Goal: Task Accomplishment & Management: Manage account settings

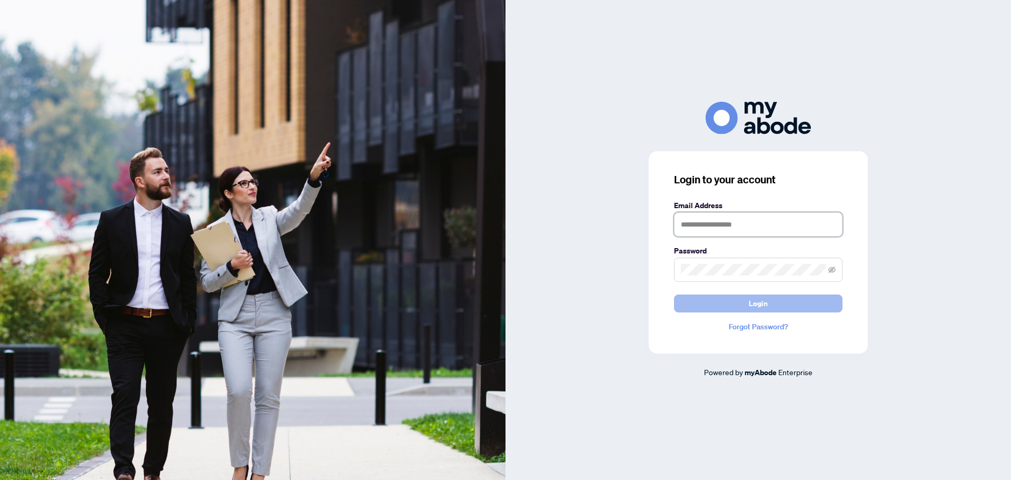
type input "**********"
click at [782, 296] on button "Login" at bounding box center [758, 303] width 169 height 18
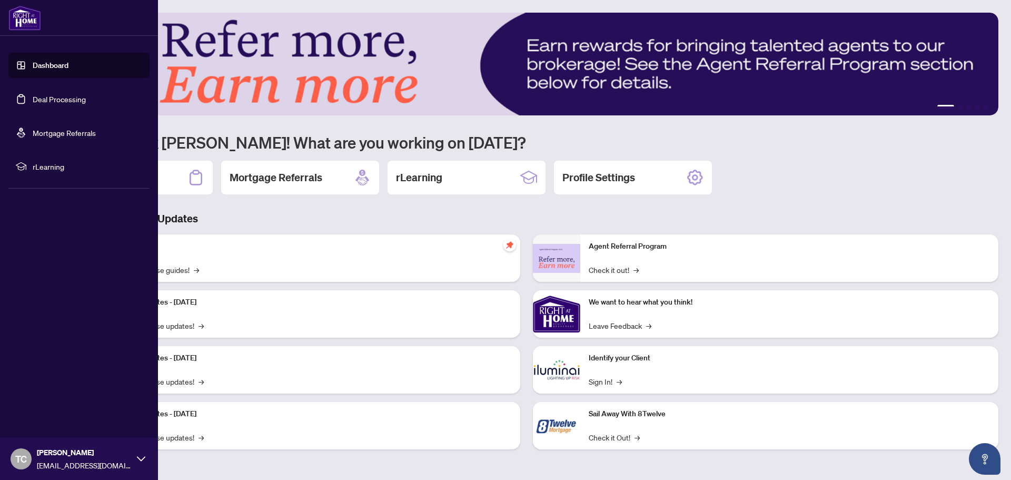
click at [55, 100] on link "Deal Processing" at bounding box center [59, 98] width 53 height 9
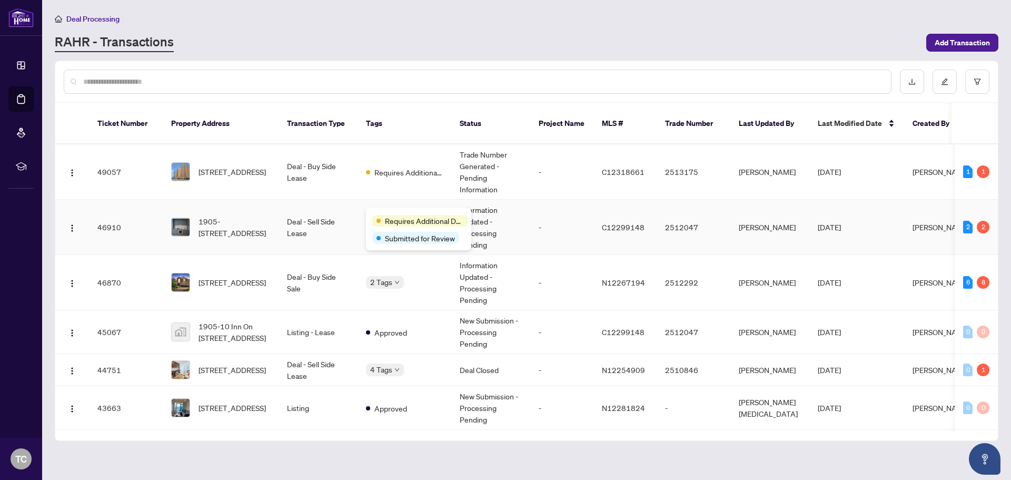
click at [394, 213] on div "Requires Additional Docs Submitted for Review" at bounding box center [418, 228] width 105 height 43
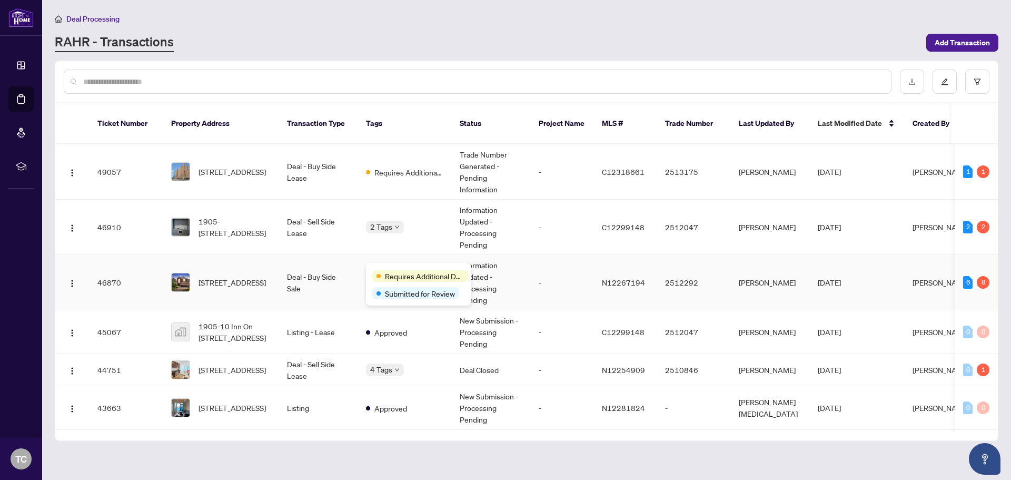
click at [400, 269] on div "Requires Additional Docs" at bounding box center [418, 275] width 93 height 13
click at [895, 272] on td "[DATE]" at bounding box center [856, 282] width 95 height 55
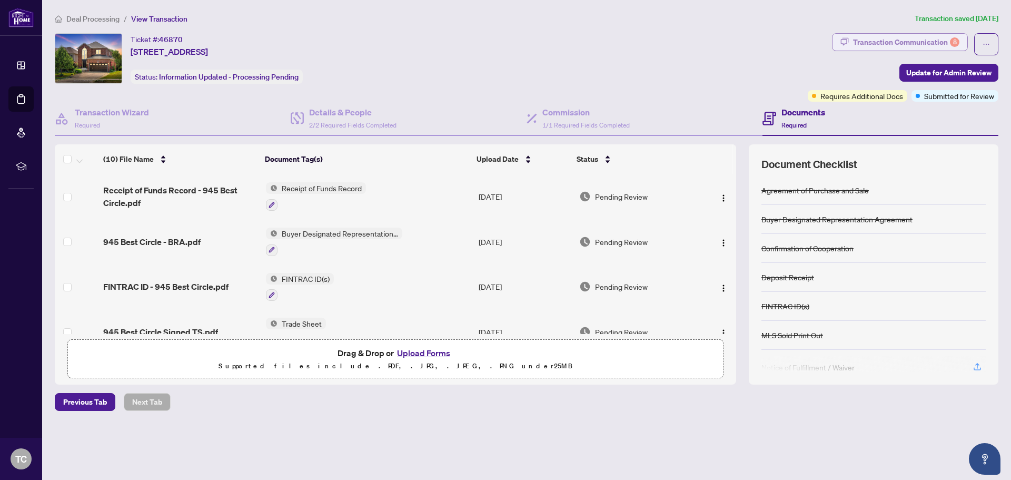
click at [880, 41] on div "Transaction Communication 8" at bounding box center [906, 42] width 106 height 17
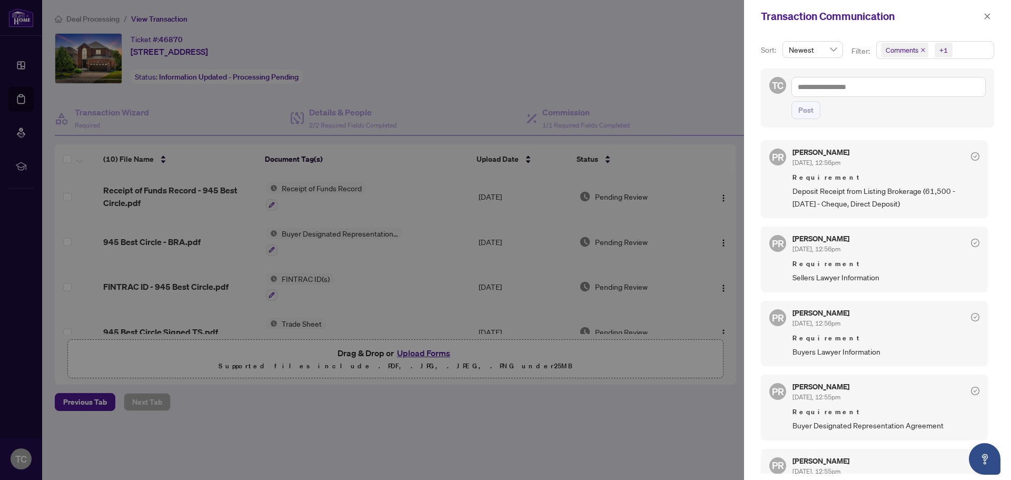
scroll to position [53, 0]
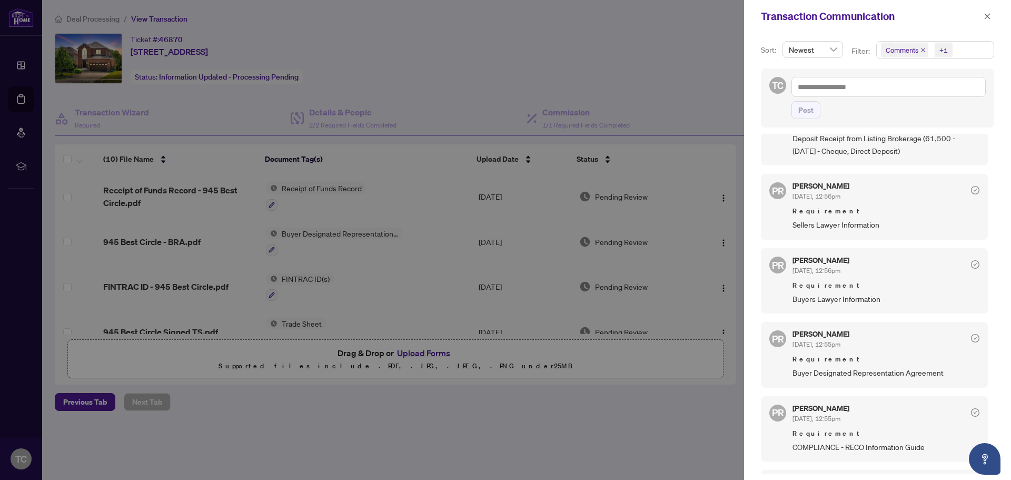
click at [545, 44] on div at bounding box center [505, 240] width 1011 height 480
click at [986, 16] on icon "close" at bounding box center [987, 16] width 7 height 7
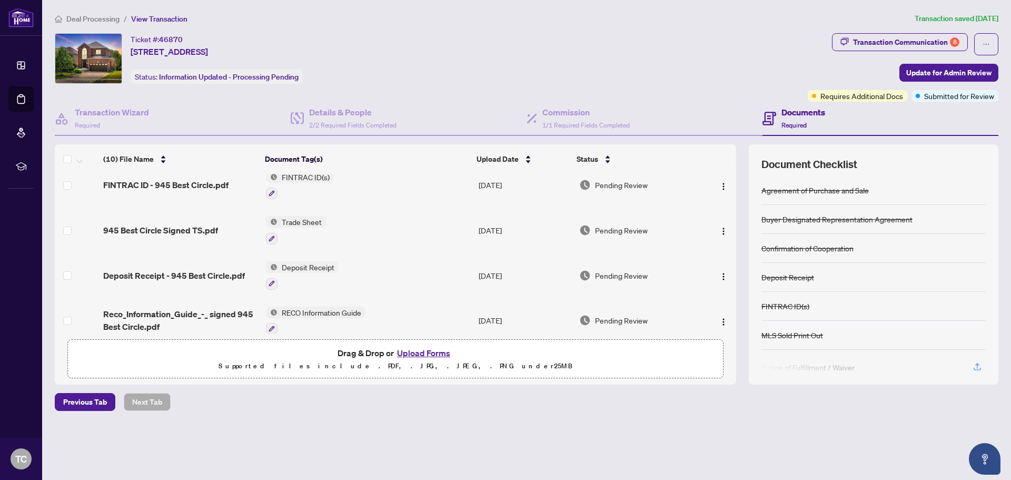
scroll to position [0, 0]
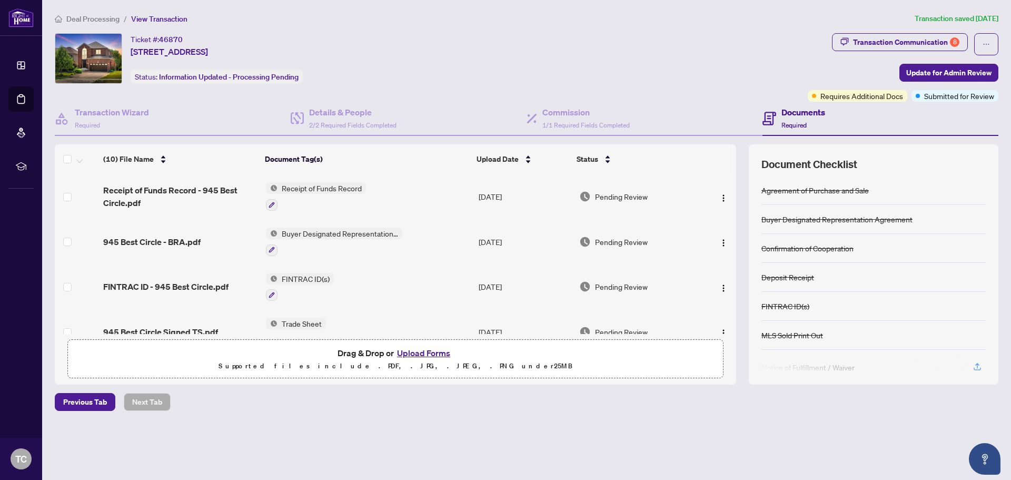
click at [432, 355] on button "Upload Forms" at bounding box center [424, 353] width 60 height 14
click at [273, 204] on icon "button" at bounding box center [272, 205] width 6 height 6
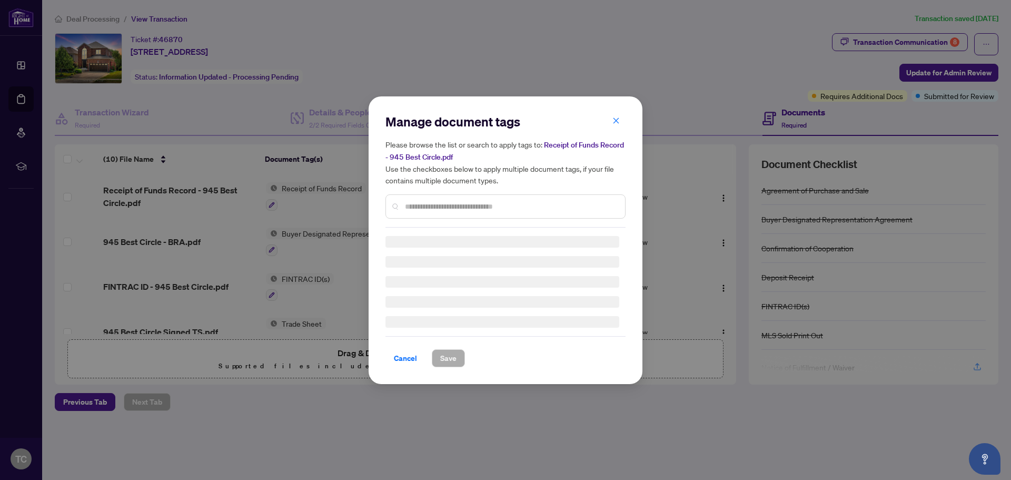
click at [441, 207] on div "Manage document tags Please browse the list or search to apply tags to: Receipt…" at bounding box center [505, 240] width 240 height 254
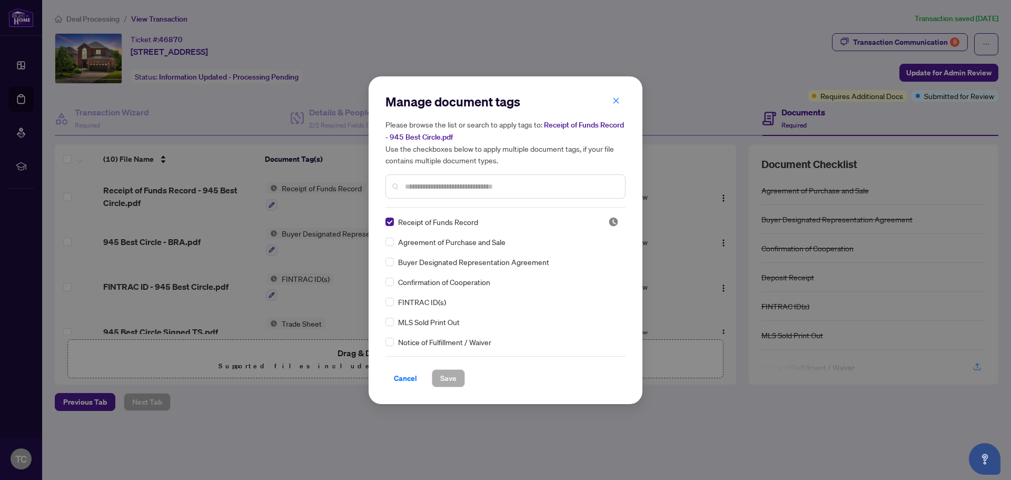
click at [449, 188] on input "text" at bounding box center [511, 187] width 212 height 12
type input "*"
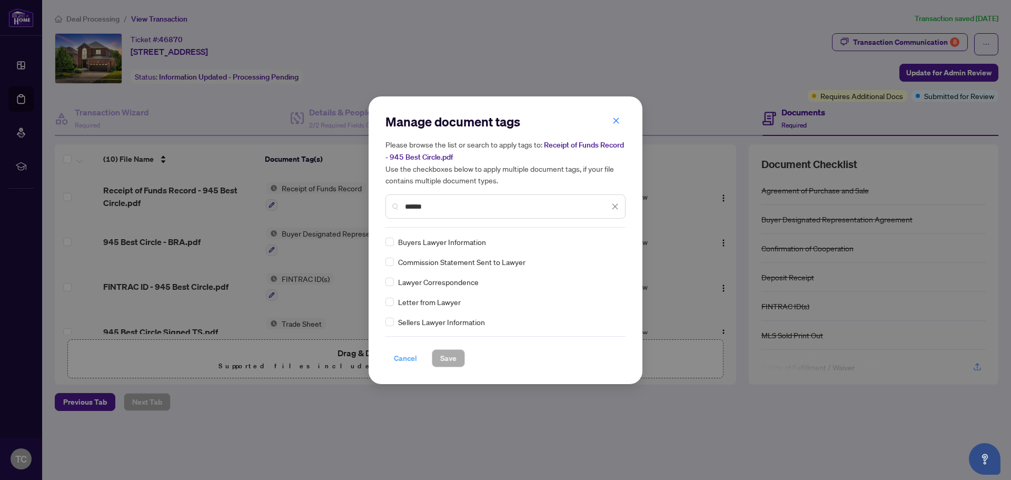
type input "******"
click at [408, 357] on span "Cancel" at bounding box center [405, 358] width 23 height 17
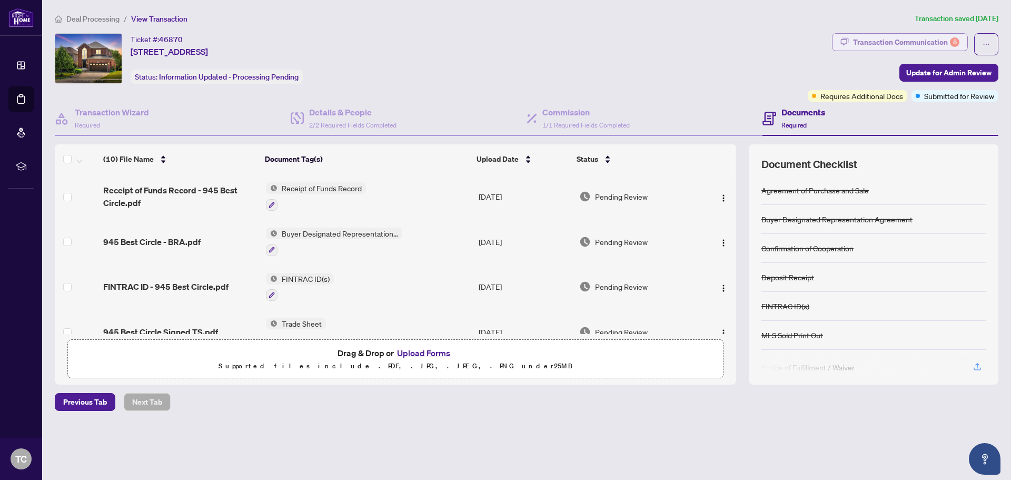
click at [924, 38] on div "Transaction Communication 8" at bounding box center [906, 42] width 106 height 17
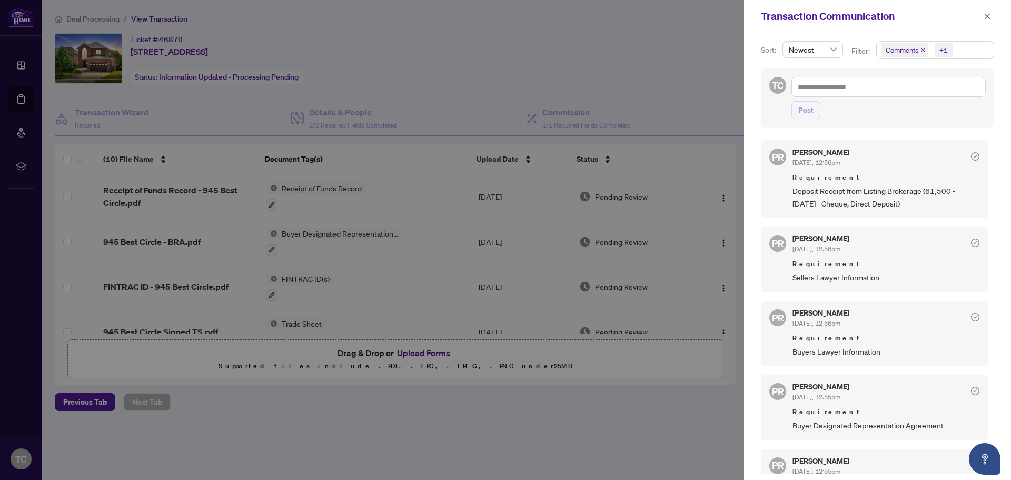
click at [432, 348] on div at bounding box center [505, 240] width 1011 height 480
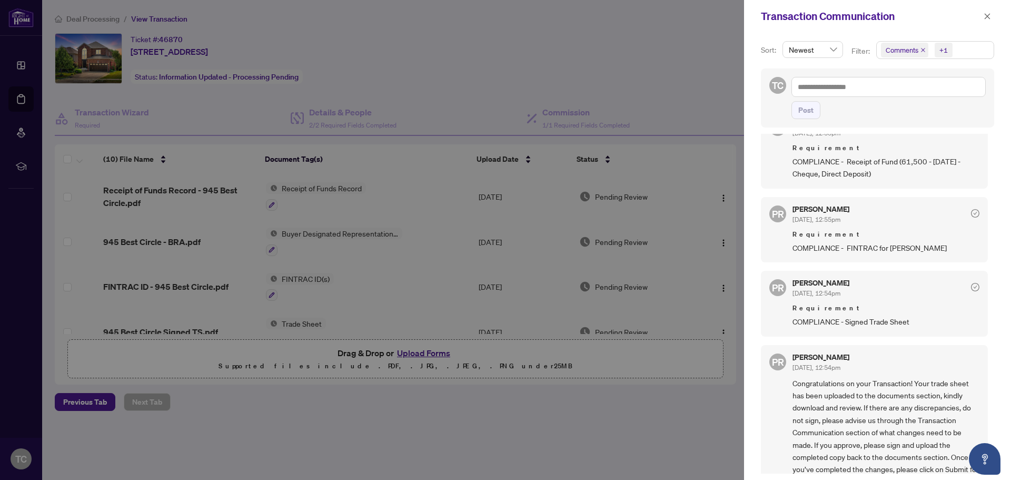
scroll to position [434, 0]
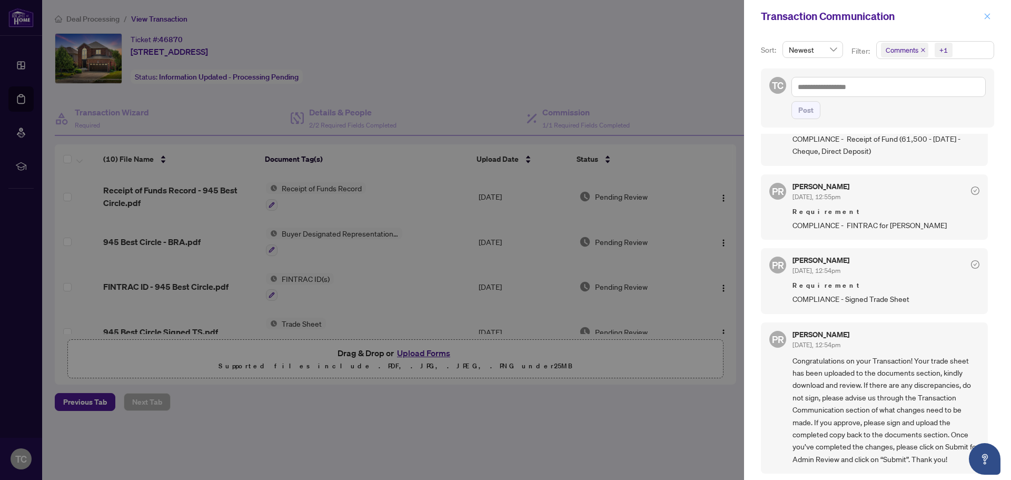
click at [986, 17] on icon "close" at bounding box center [987, 16] width 7 height 7
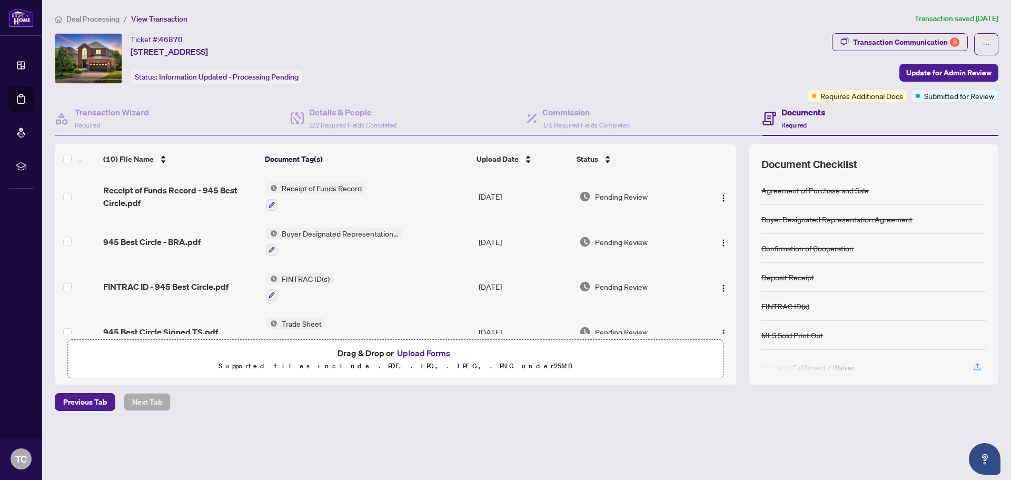
click at [421, 348] on button "Upload Forms" at bounding box center [424, 353] width 60 height 14
click at [428, 351] on button "Upload Forms" at bounding box center [424, 353] width 60 height 14
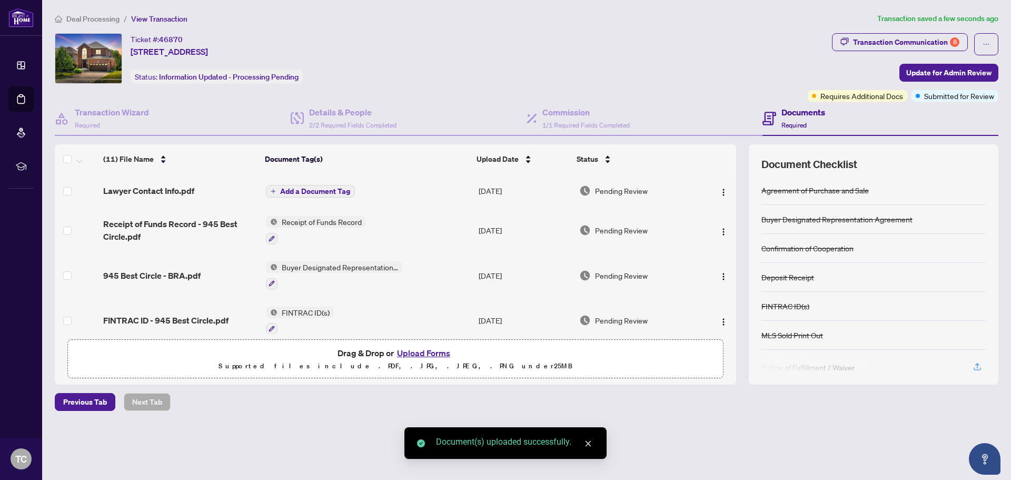
click at [310, 191] on span "Add a Document Tag" at bounding box center [315, 190] width 70 height 7
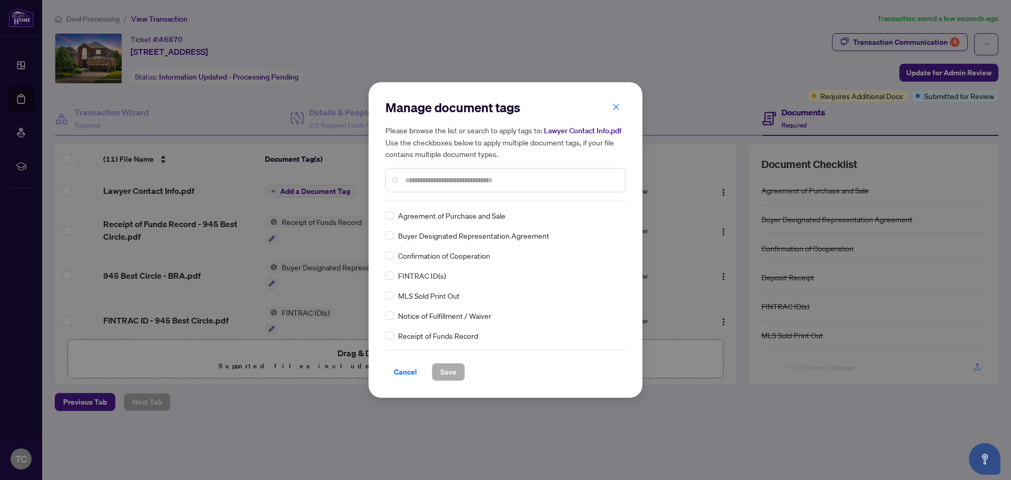
click at [616, 107] on icon "close" at bounding box center [616, 107] width 6 height 6
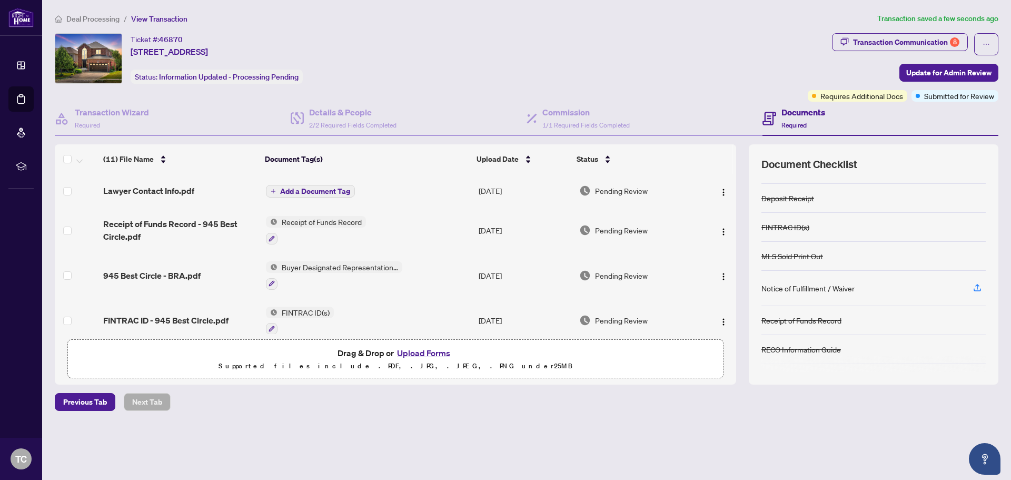
scroll to position [104, 0]
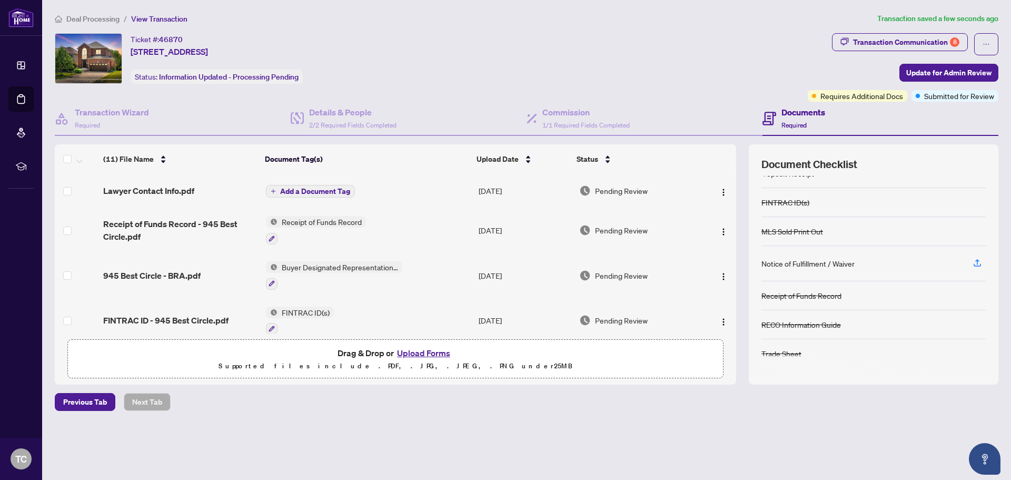
click at [321, 190] on span "Add a Document Tag" at bounding box center [315, 190] width 70 height 7
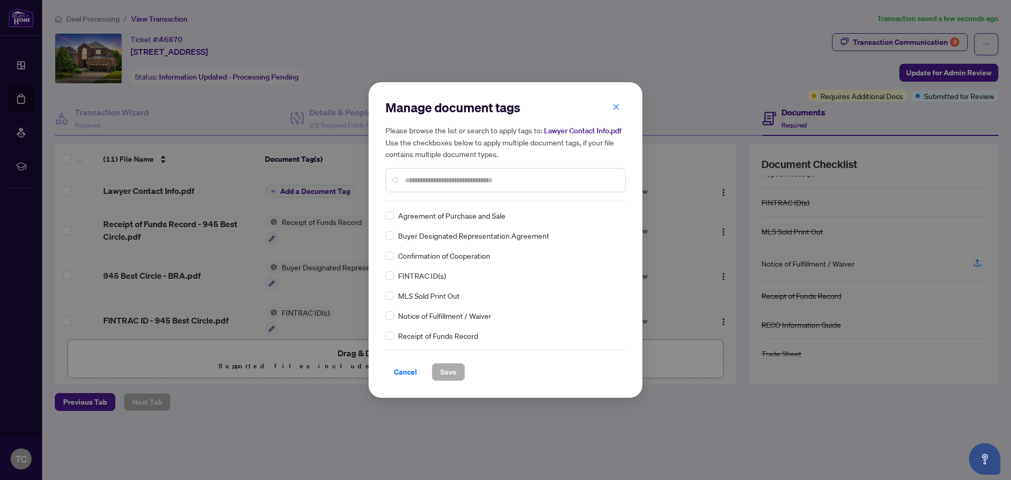
click at [410, 177] on input "text" at bounding box center [511, 180] width 212 height 12
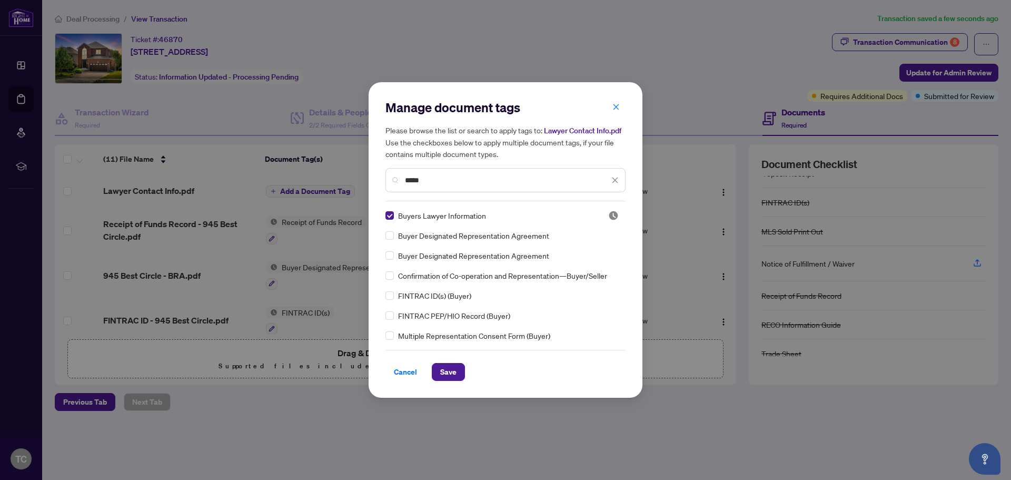
drag, startPoint x: 436, startPoint y: 181, endPoint x: 372, endPoint y: 186, distance: 64.5
click at [380, 185] on div "Manage document tags Please browse the list or search to apply tags to: Lawyer …" at bounding box center [506, 239] width 274 height 315
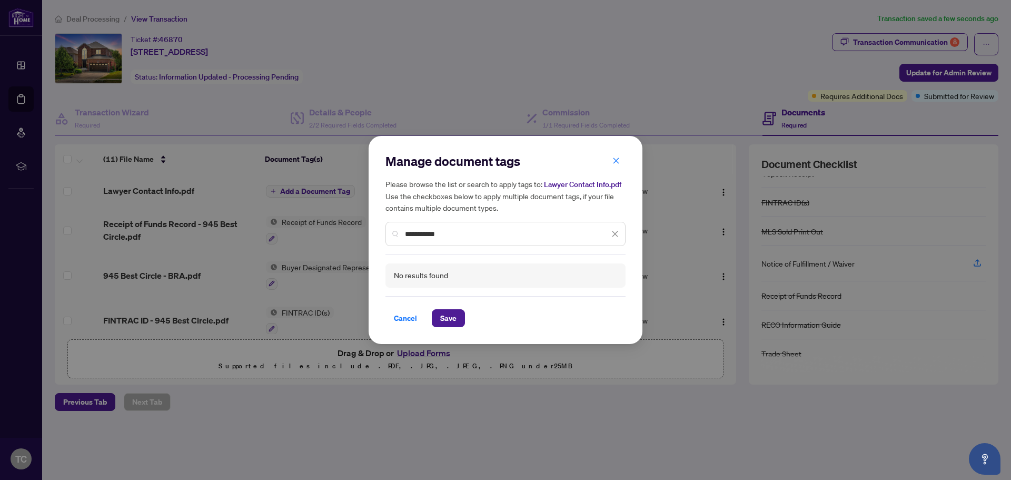
type input "**********"
click at [615, 232] on icon "close" at bounding box center [614, 233] width 7 height 7
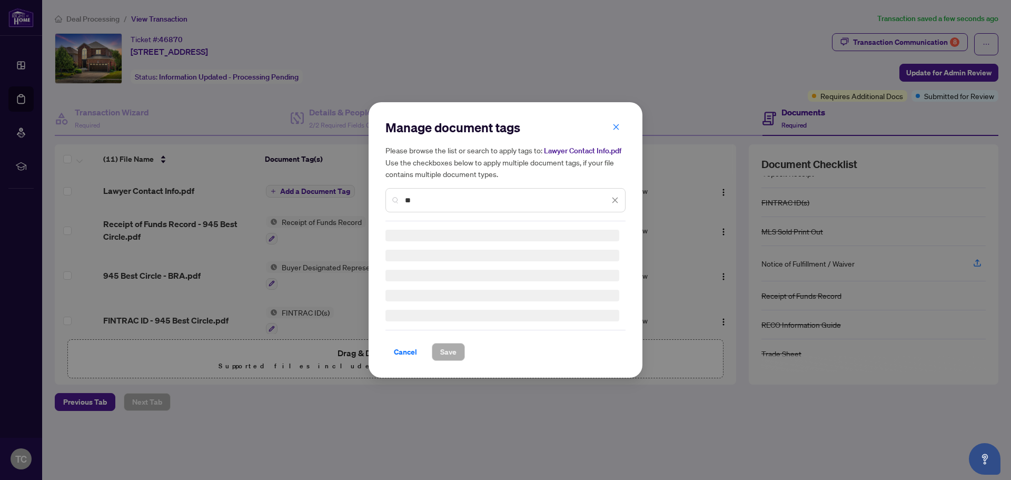
type input "*"
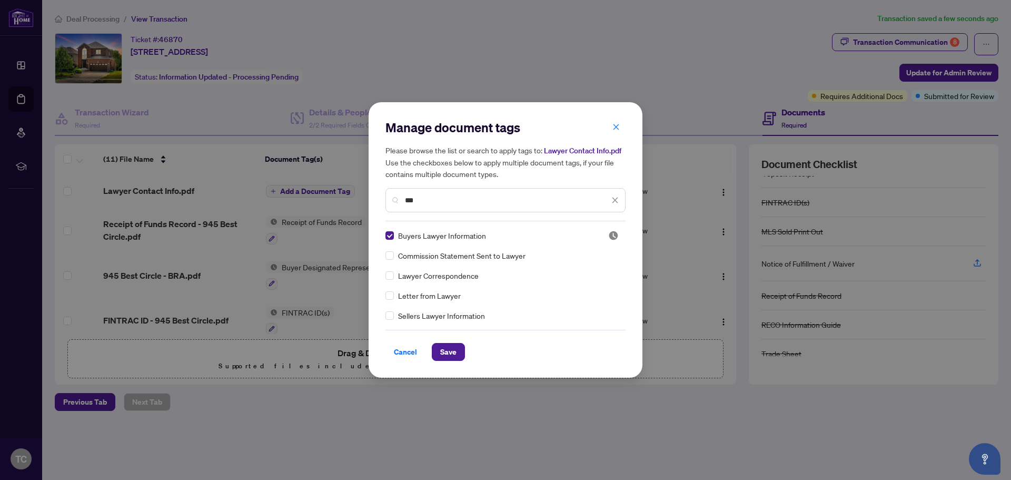
type input "***"
click at [452, 353] on span "Save" at bounding box center [448, 351] width 16 height 17
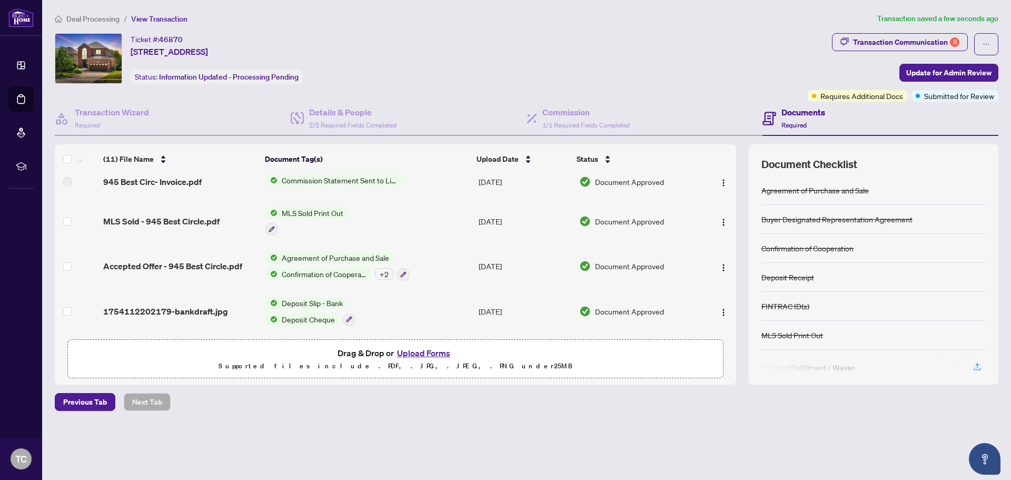
scroll to position [0, 0]
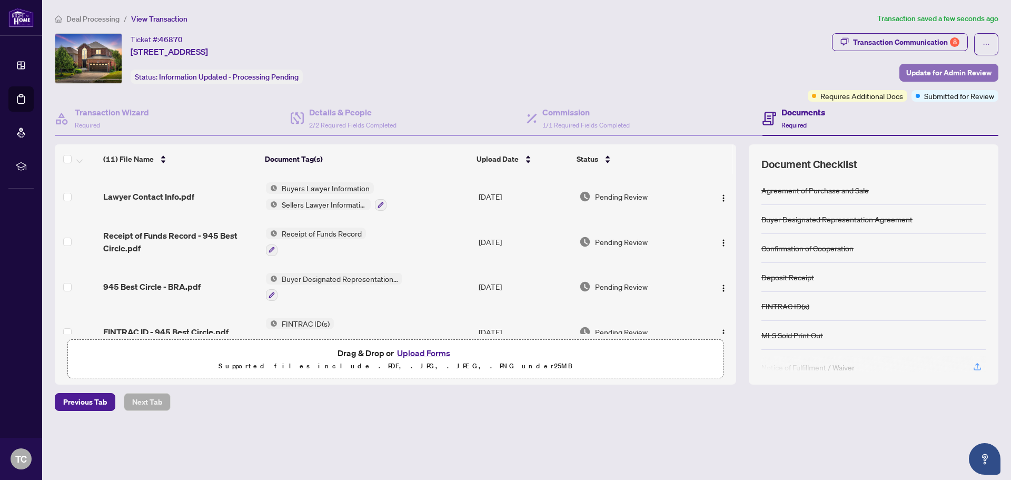
click at [935, 68] on span "Update for Admin Review" at bounding box center [948, 72] width 85 height 17
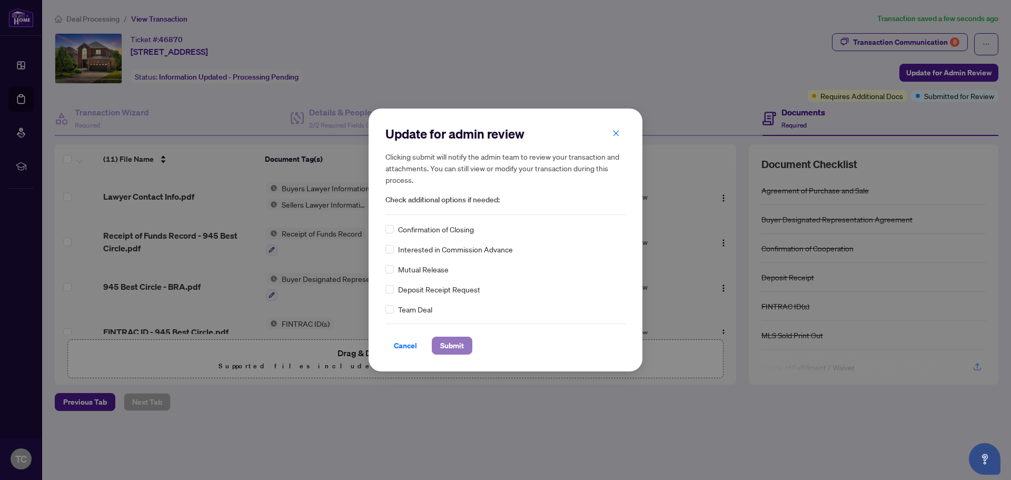
click at [451, 342] on span "Submit" at bounding box center [452, 345] width 24 height 17
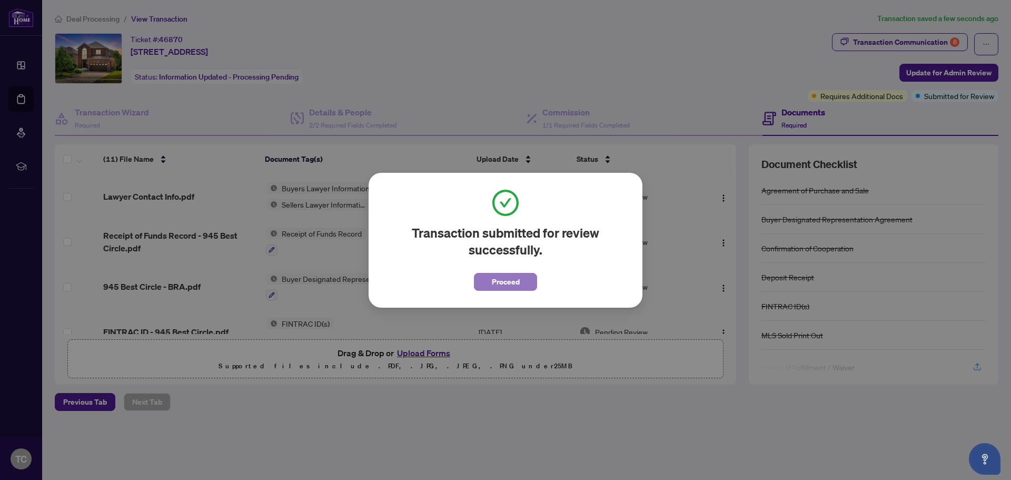
click at [500, 278] on span "Proceed" at bounding box center [506, 281] width 28 height 17
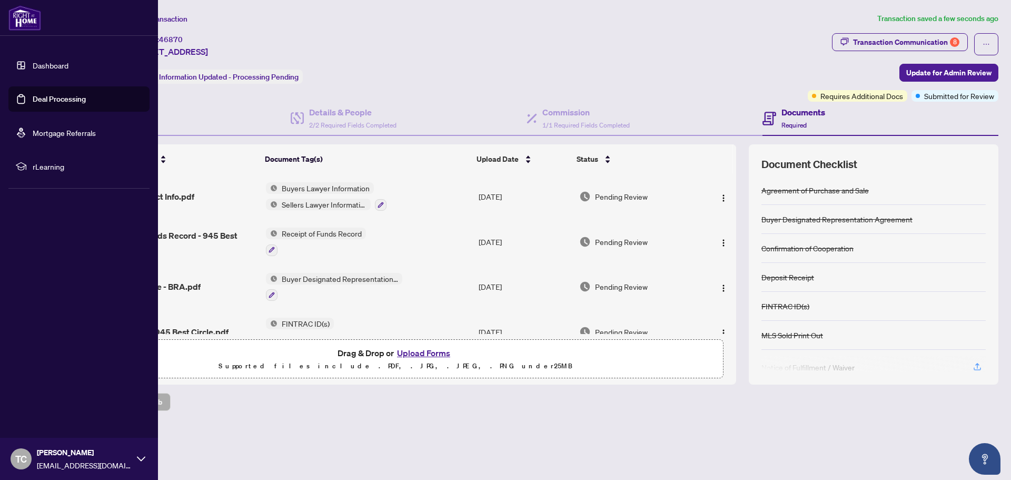
click at [44, 98] on link "Deal Processing" at bounding box center [59, 98] width 53 height 9
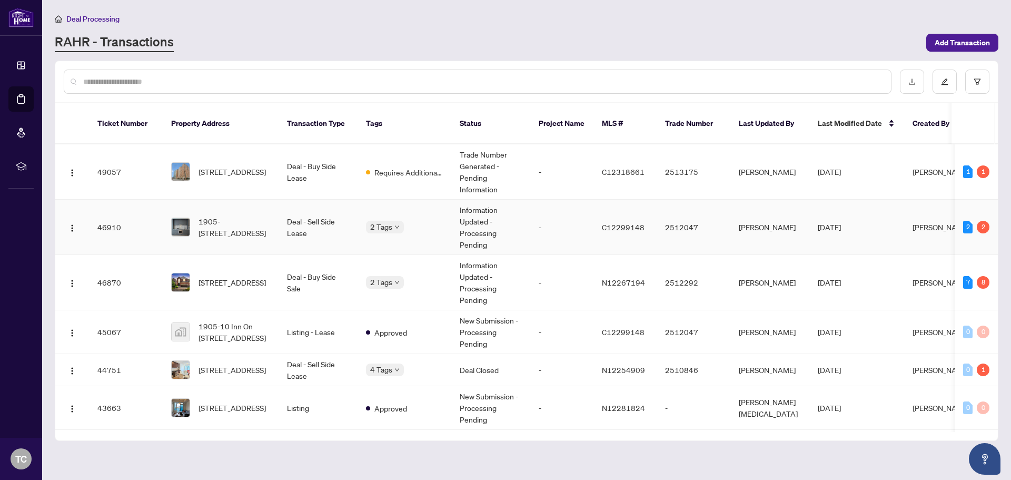
click at [572, 223] on td "-" at bounding box center [561, 227] width 63 height 55
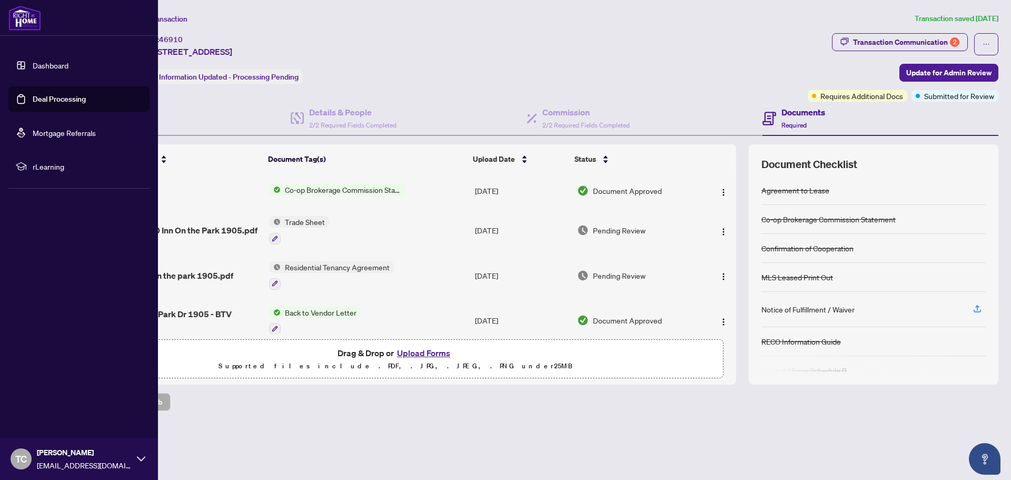
click at [33, 97] on link "Deal Processing" at bounding box center [59, 98] width 53 height 9
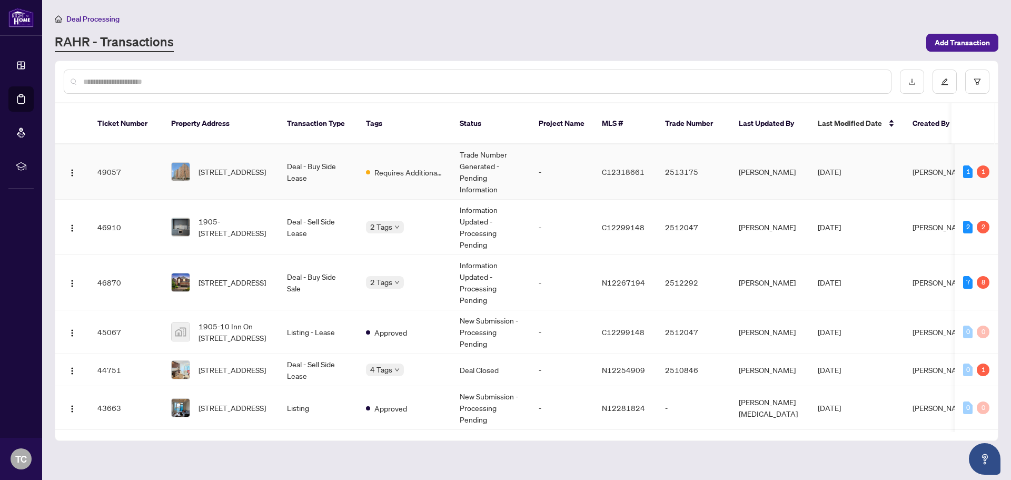
click at [565, 164] on td "-" at bounding box center [561, 171] width 63 height 55
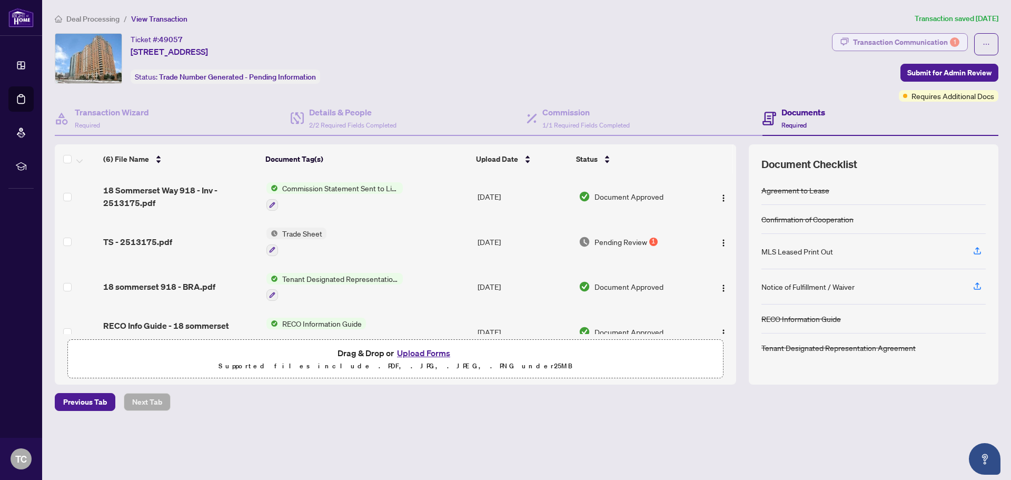
click at [919, 41] on div "Transaction Communication 1" at bounding box center [906, 42] width 106 height 17
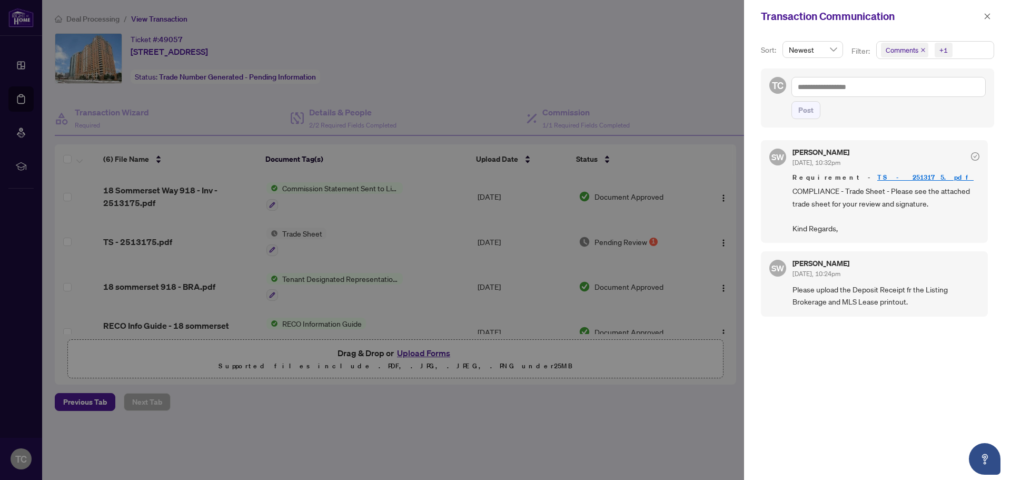
click at [651, 56] on div at bounding box center [505, 240] width 1011 height 480
drag, startPoint x: 985, startPoint y: 17, endPoint x: 963, endPoint y: 38, distance: 30.5
click at [985, 16] on icon "close" at bounding box center [987, 16] width 7 height 7
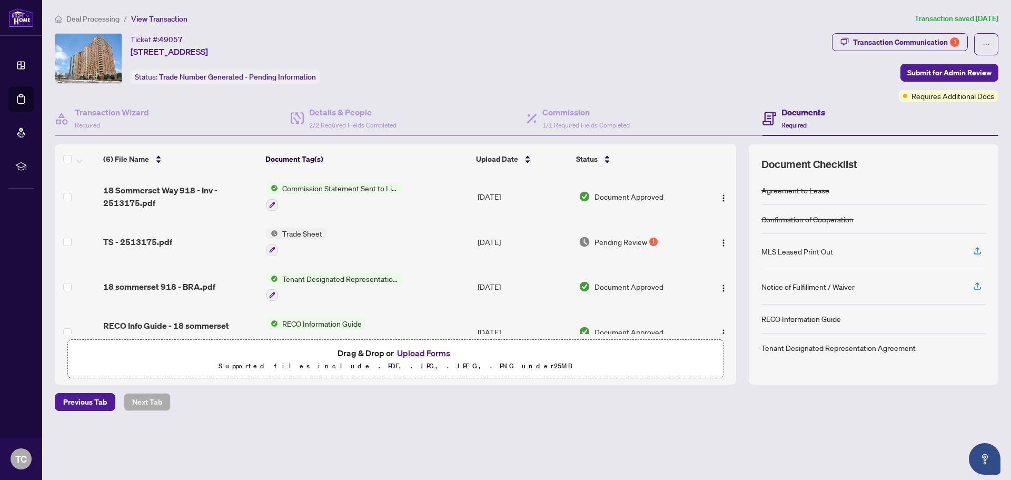
click at [418, 350] on button "Upload Forms" at bounding box center [424, 353] width 60 height 14
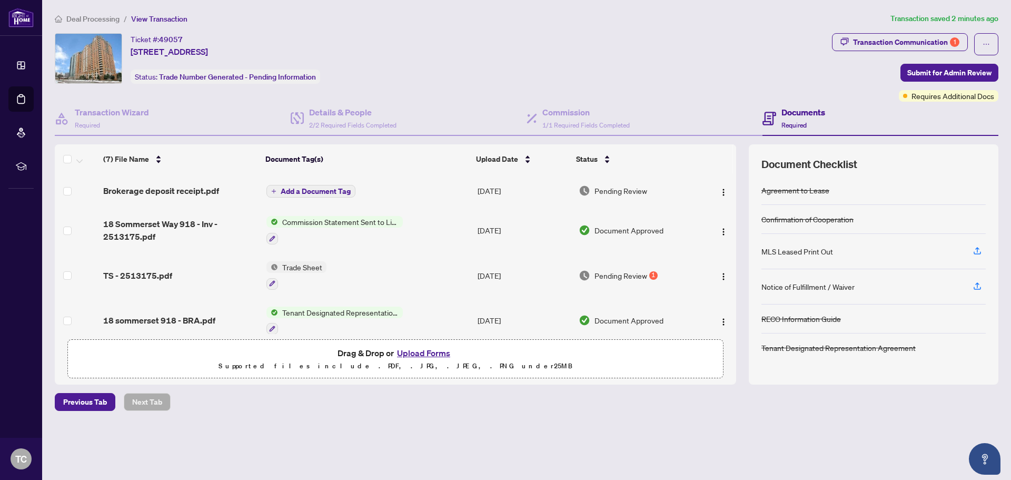
click at [420, 349] on button "Upload Forms" at bounding box center [424, 353] width 60 height 14
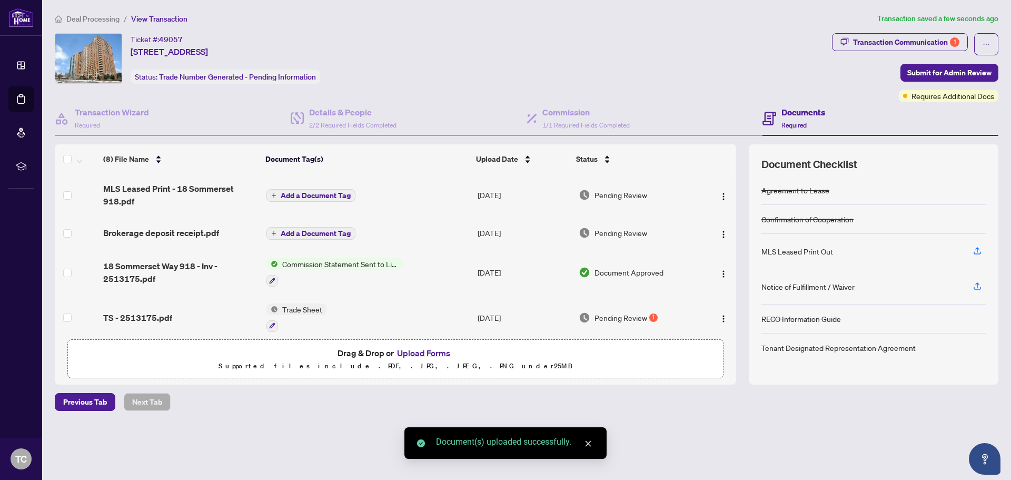
click at [305, 197] on span "Add a Document Tag" at bounding box center [316, 195] width 70 height 7
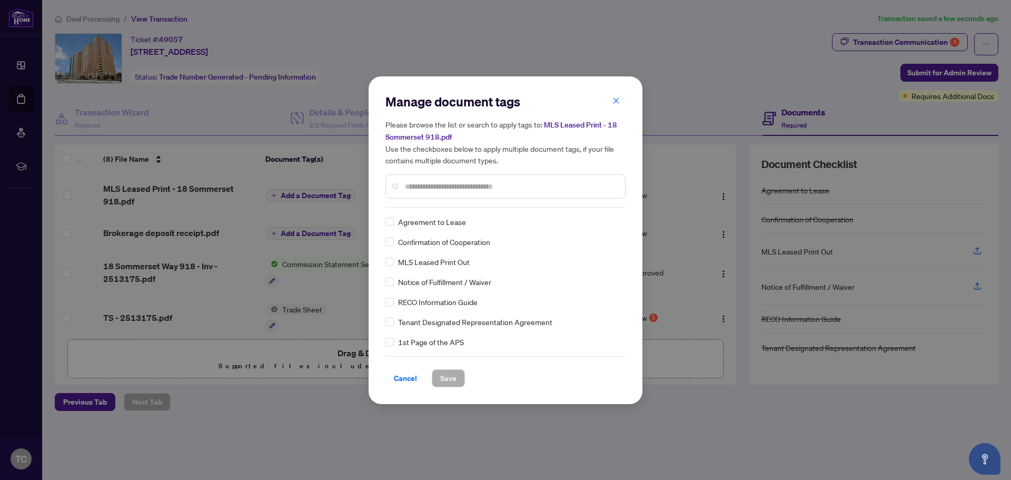
click at [474, 184] on input "text" at bounding box center [511, 187] width 212 height 12
click at [446, 377] on span "Save" at bounding box center [448, 378] width 16 height 17
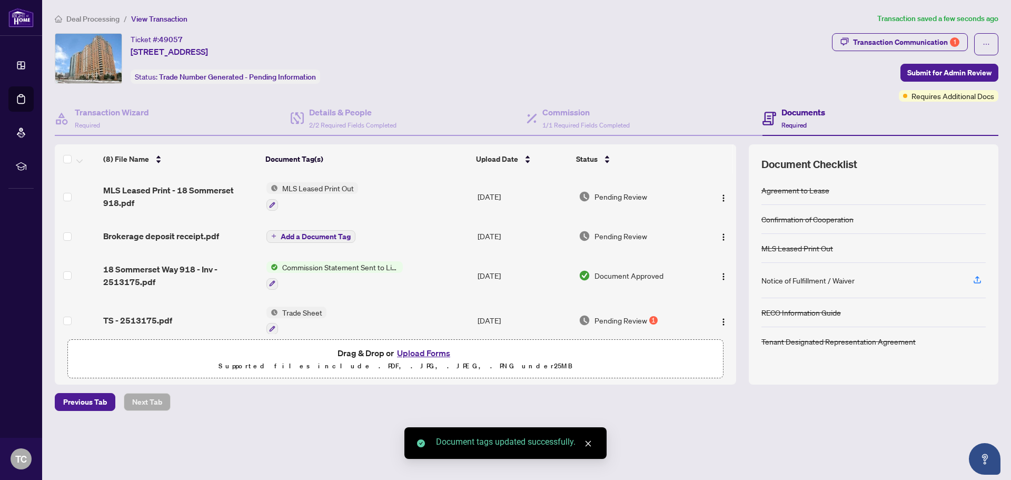
click at [320, 230] on button "Add a Document Tag" at bounding box center [310, 236] width 89 height 13
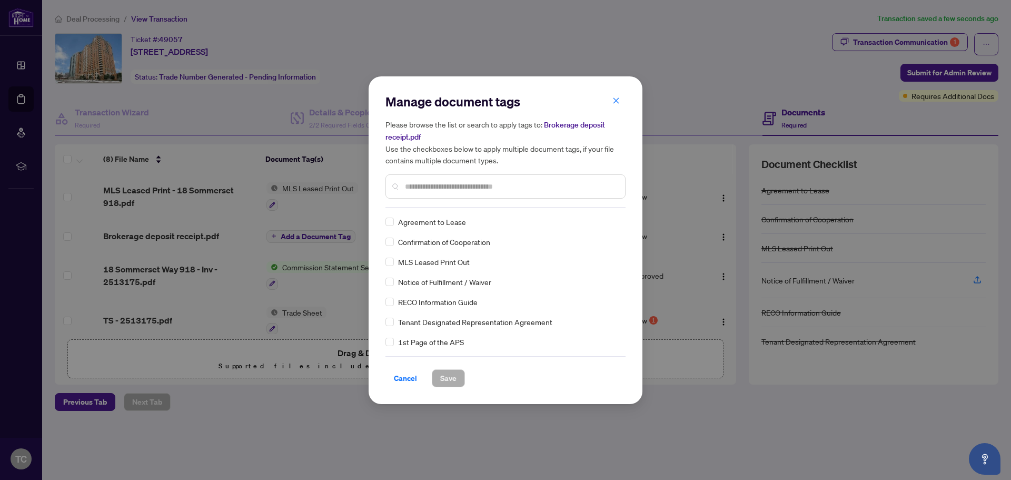
click at [449, 204] on div "Manage document tags Please browse the list or search to apply tags to: Brokera…" at bounding box center [505, 150] width 240 height 114
click at [444, 185] on input "text" at bounding box center [511, 187] width 212 height 12
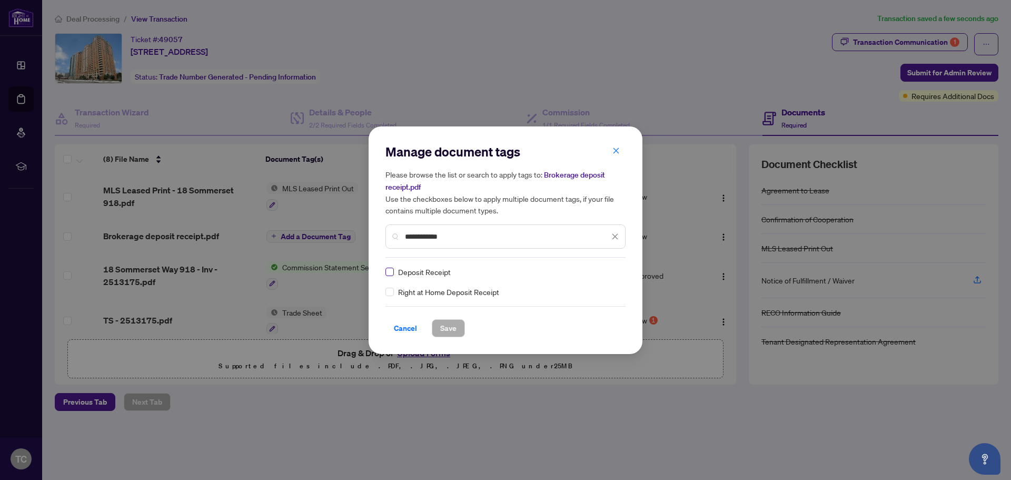
type input "**********"
click at [446, 324] on span "Save" at bounding box center [448, 328] width 16 height 17
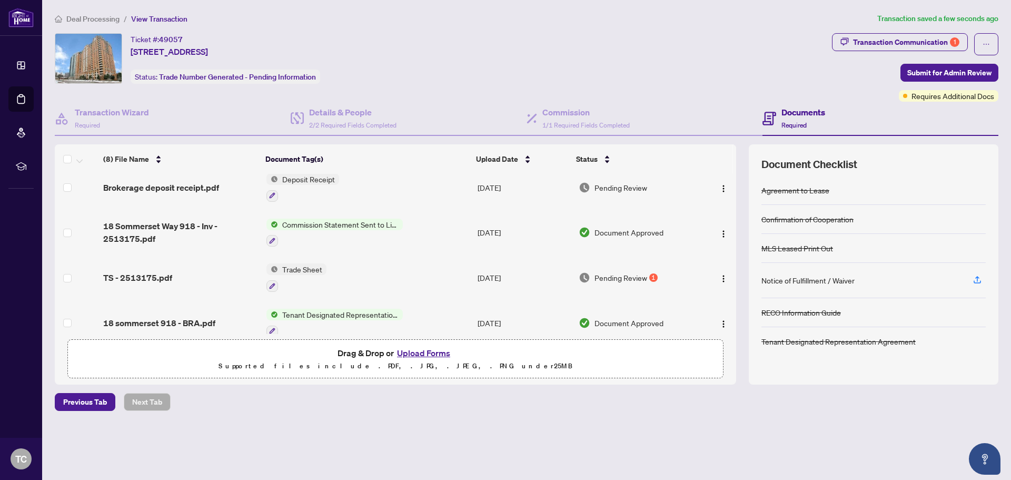
scroll to position [105, 0]
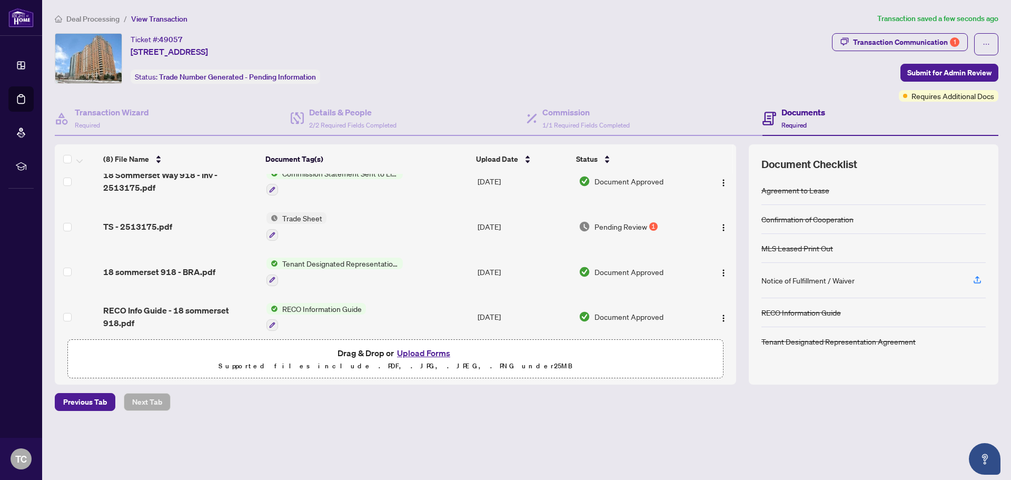
click at [678, 221] on div "Pending Review 1" at bounding box center [637, 227] width 117 height 12
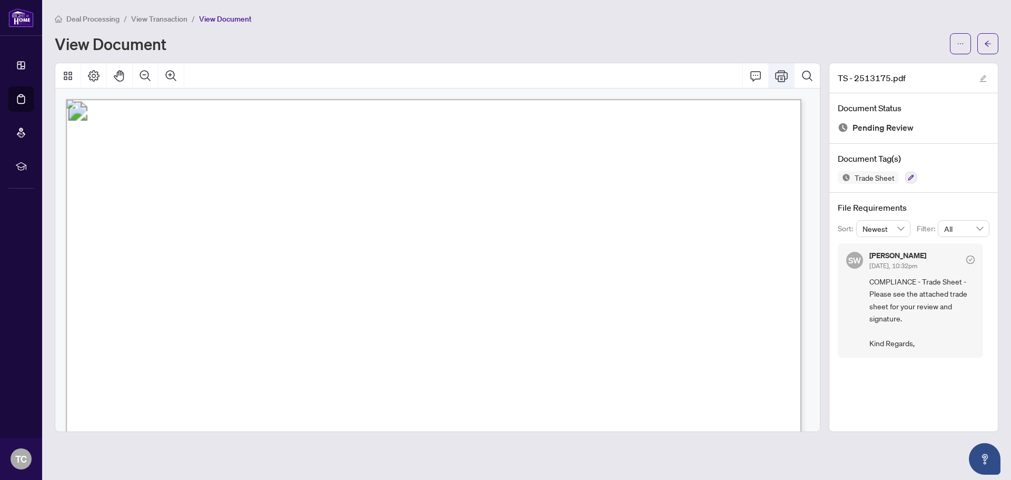
click at [784, 78] on icon "Print" at bounding box center [781, 76] width 13 height 13
click at [164, 18] on span "View Transaction" at bounding box center [159, 18] width 56 height 9
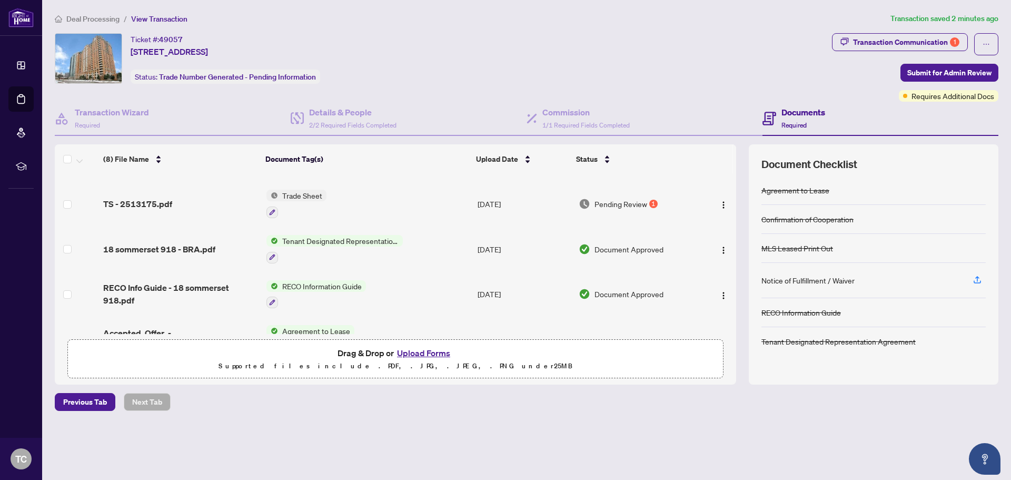
scroll to position [105, 0]
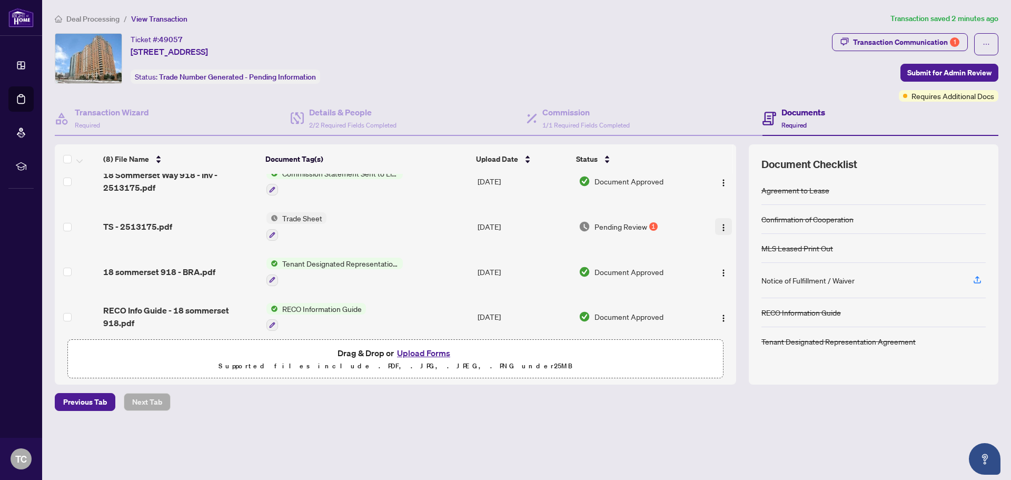
click at [719, 223] on img "button" at bounding box center [723, 227] width 8 height 8
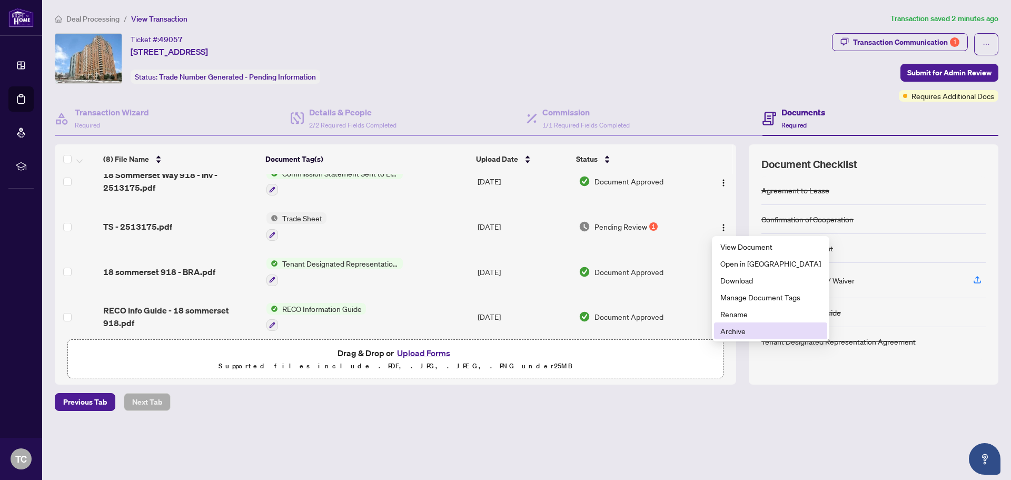
click at [737, 332] on span "Archive" at bounding box center [770, 331] width 101 height 12
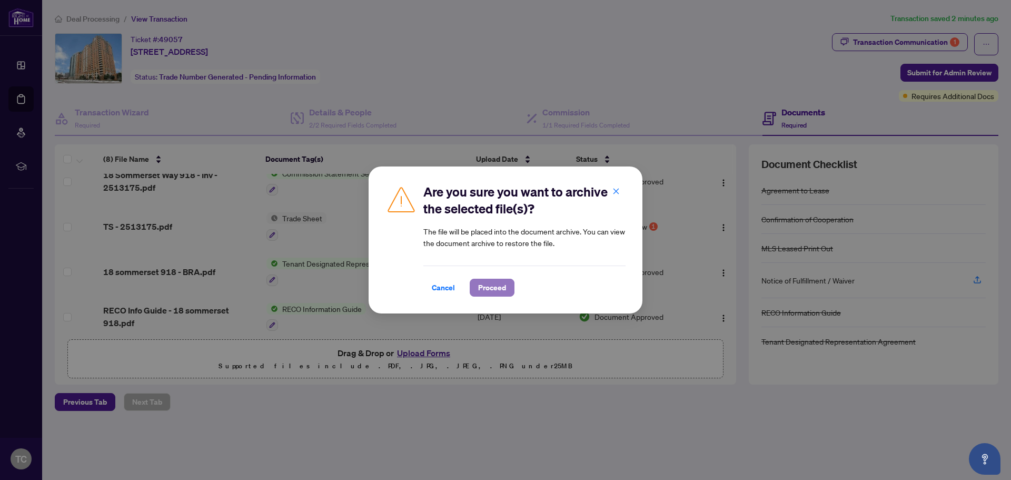
click at [484, 288] on span "Proceed" at bounding box center [492, 287] width 28 height 17
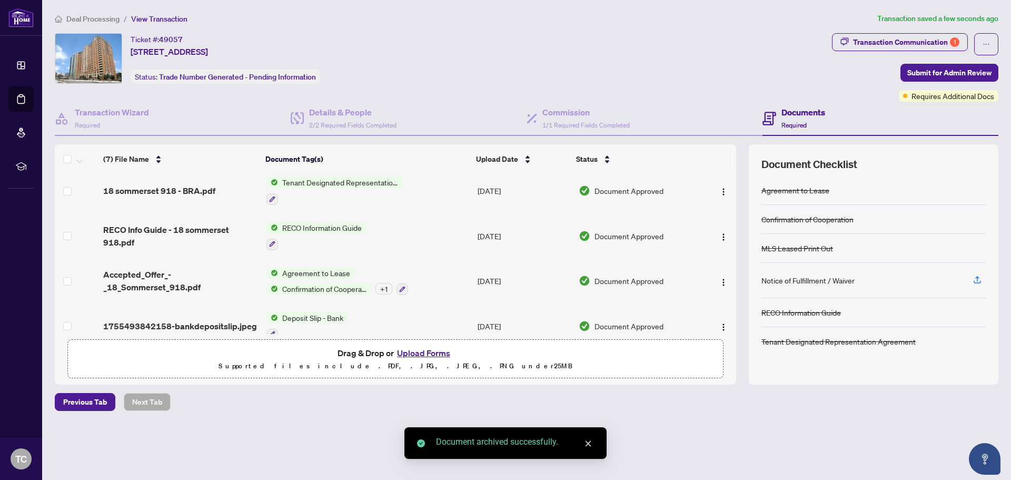
scroll to position [158, 0]
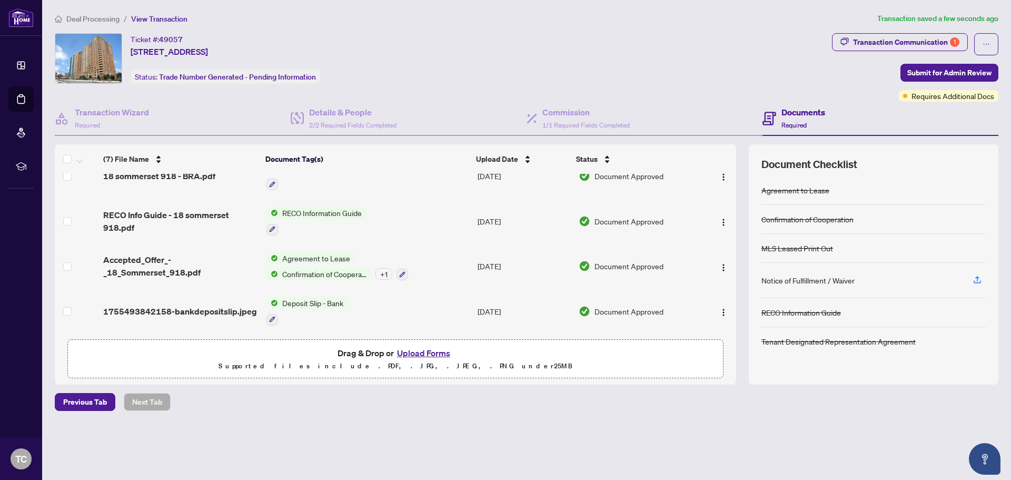
click at [409, 349] on button "Upload Forms" at bounding box center [424, 353] width 60 height 14
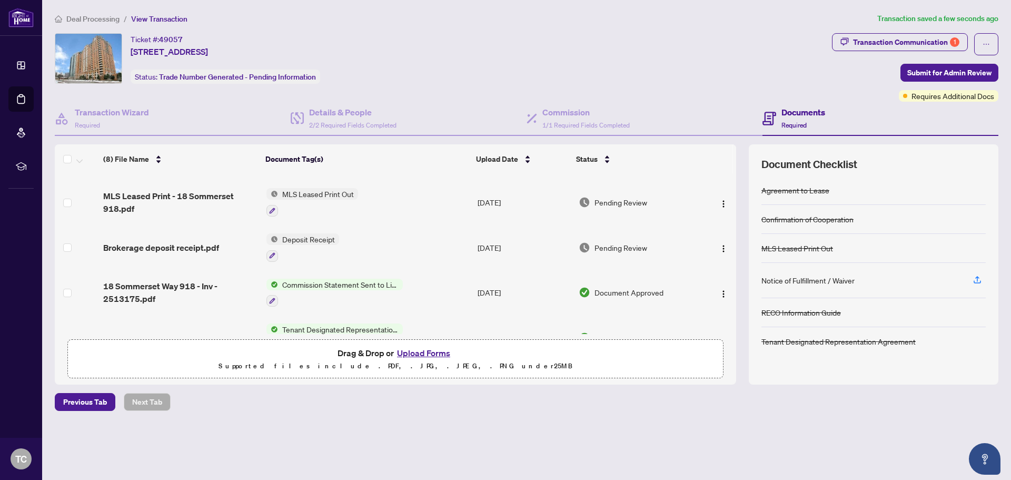
scroll to position [0, 0]
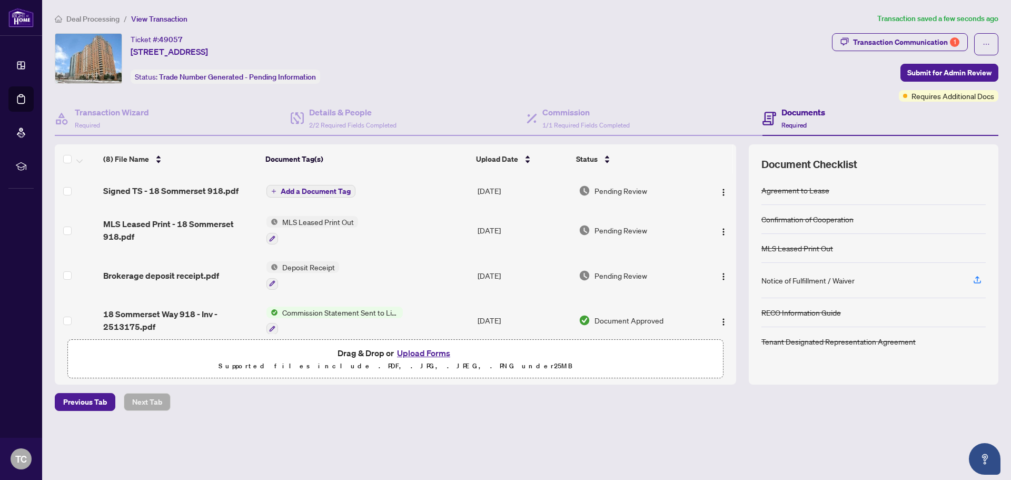
click at [323, 189] on span "Add a Document Tag" at bounding box center [316, 190] width 70 height 7
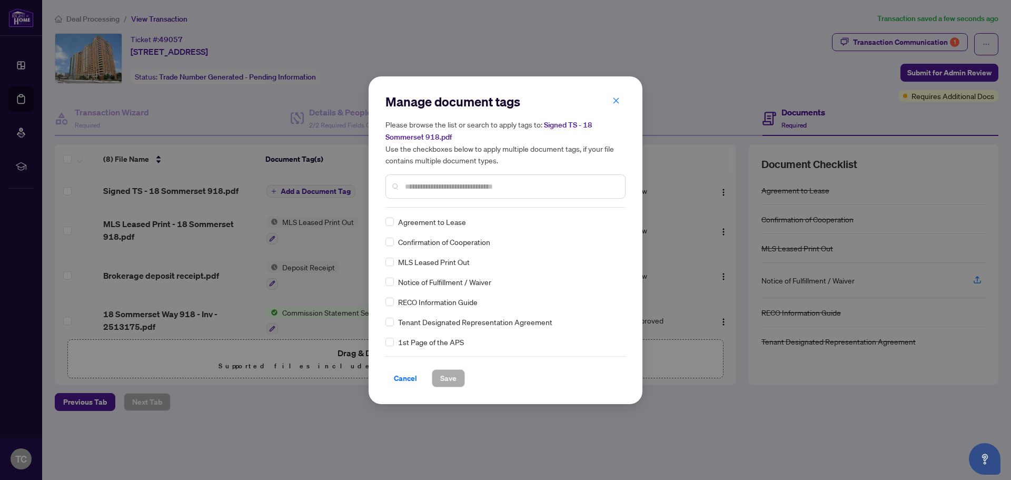
click at [438, 184] on input "text" at bounding box center [511, 187] width 212 height 12
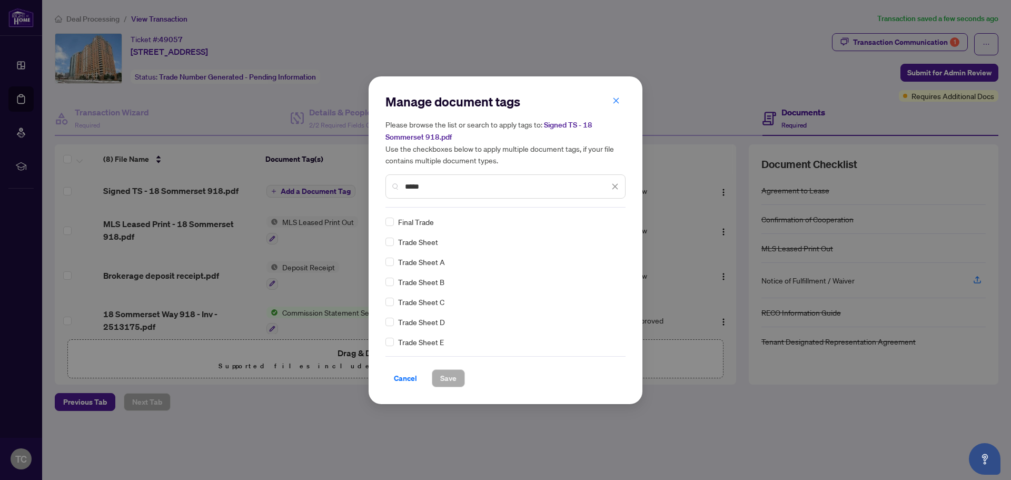
type input "*****"
click at [451, 377] on span "Save" at bounding box center [448, 378] width 16 height 17
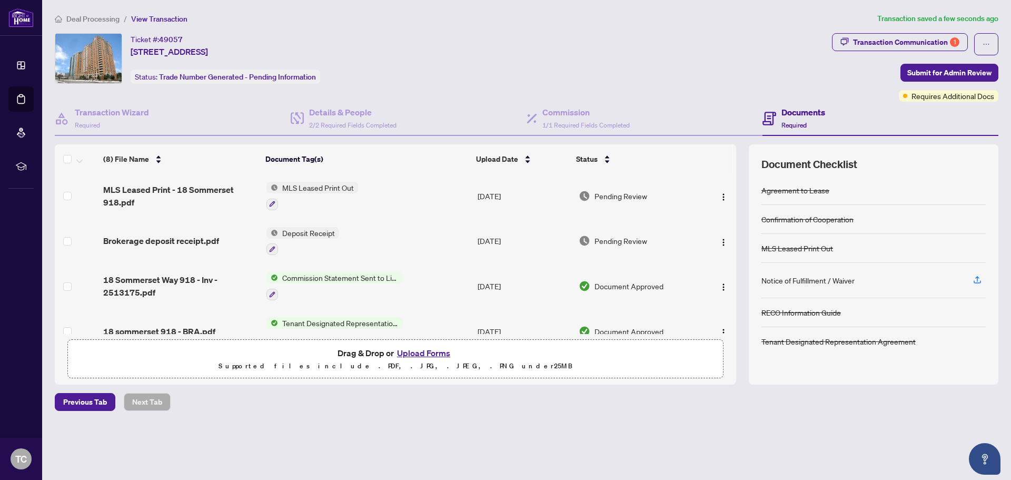
scroll to position [0, 0]
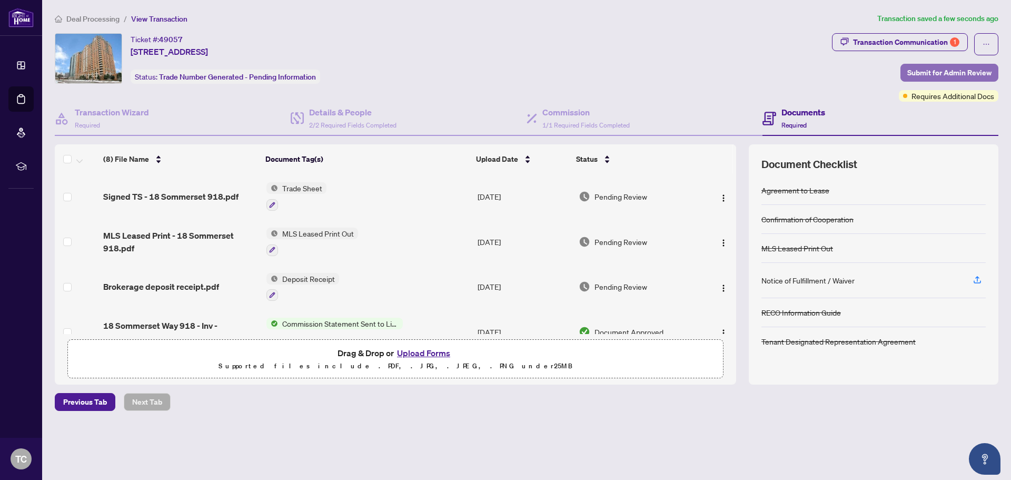
click at [943, 70] on span "Submit for Admin Review" at bounding box center [949, 72] width 84 height 17
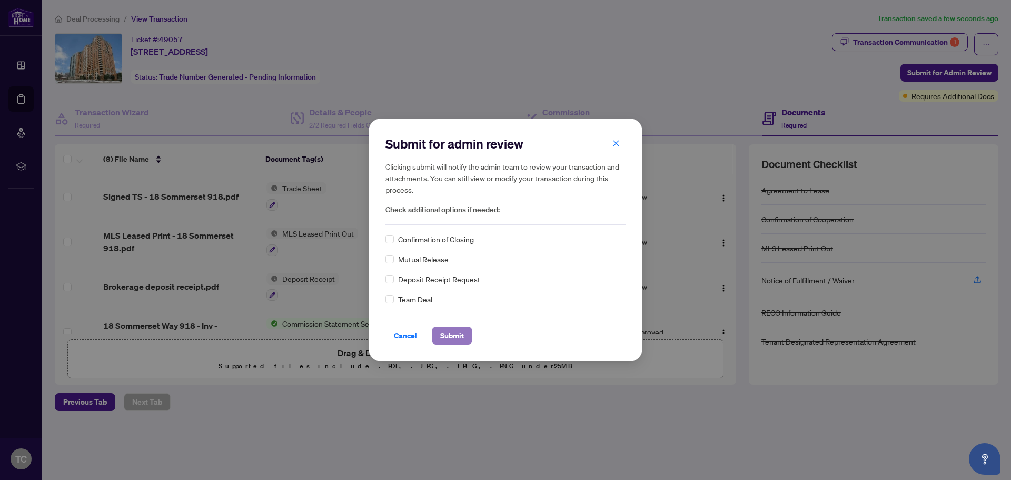
click at [454, 333] on span "Submit" at bounding box center [452, 335] width 24 height 17
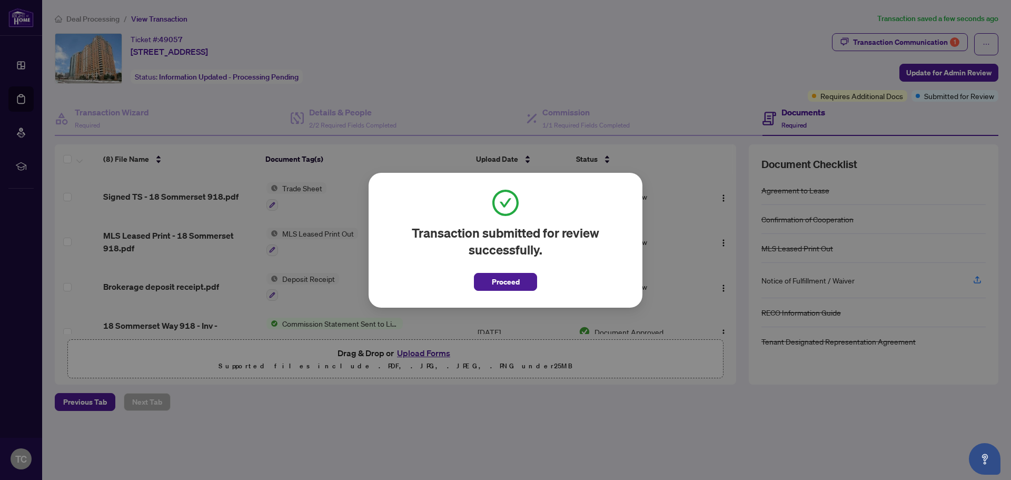
drag, startPoint x: 509, startPoint y: 285, endPoint x: 432, endPoint y: 234, distance: 92.3
click at [510, 285] on span "Proceed" at bounding box center [506, 281] width 28 height 17
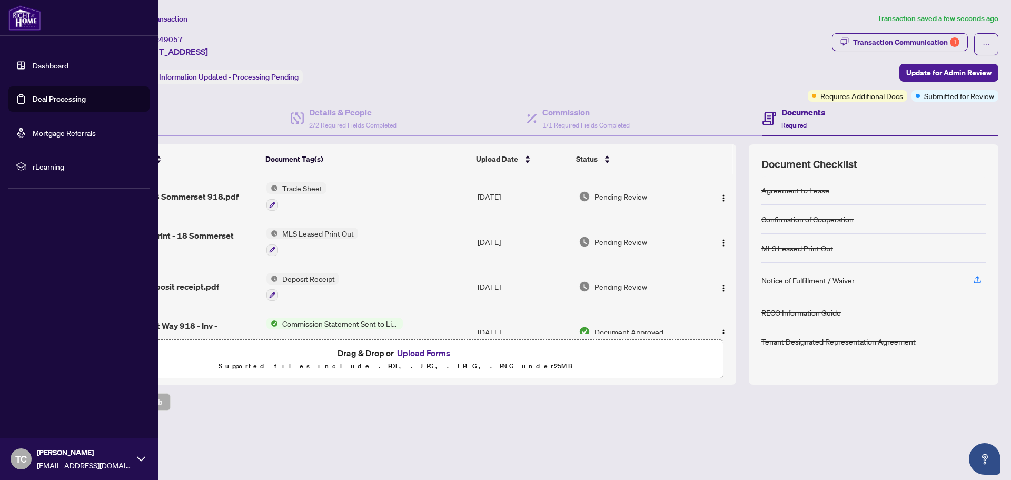
drag, startPoint x: 51, startPoint y: 98, endPoint x: 72, endPoint y: 102, distance: 21.5
click at [51, 98] on link "Deal Processing" at bounding box center [59, 98] width 53 height 9
